Goal: Task Accomplishment & Management: Use online tool/utility

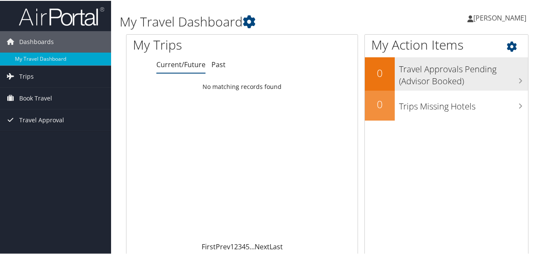
click at [438, 70] on h3 "Travel Approvals Pending (Advisor Booked)" at bounding box center [463, 72] width 129 height 28
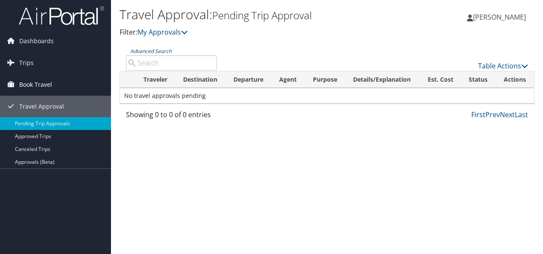
click at [56, 87] on link "Book Travel" at bounding box center [55, 84] width 111 height 21
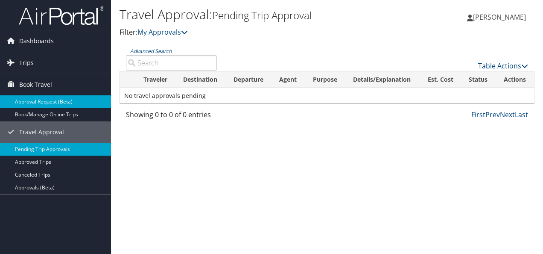
click at [62, 102] on link "Approval Request (Beta)" at bounding box center [55, 101] width 111 height 13
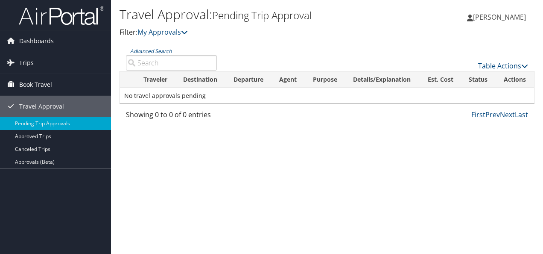
click at [41, 86] on span "Book Travel" at bounding box center [35, 84] width 33 height 21
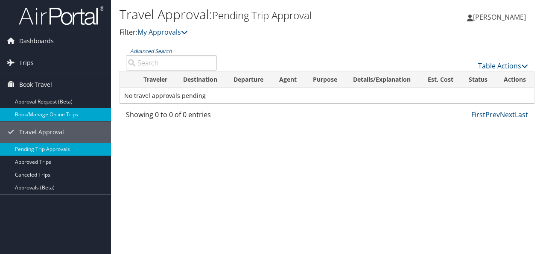
click at [57, 116] on link "Book/Manage Online Trips" at bounding box center [55, 114] width 111 height 13
